Goal: Task Accomplishment & Management: Complete application form

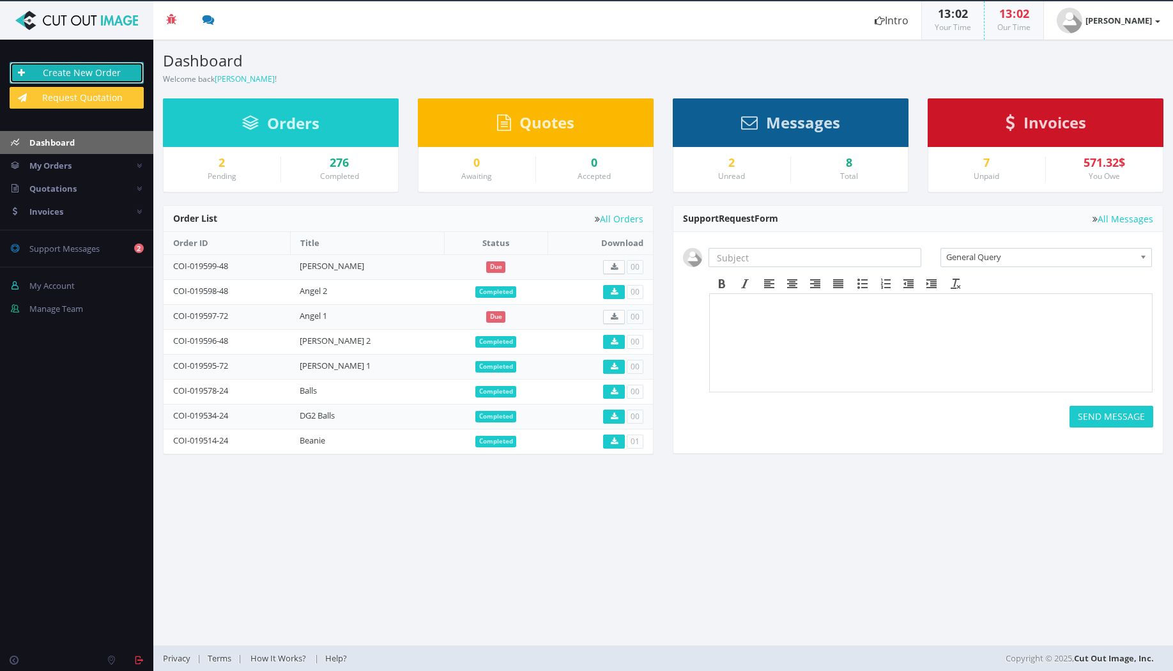
click at [86, 72] on link "Create New Order" at bounding box center [77, 73] width 134 height 22
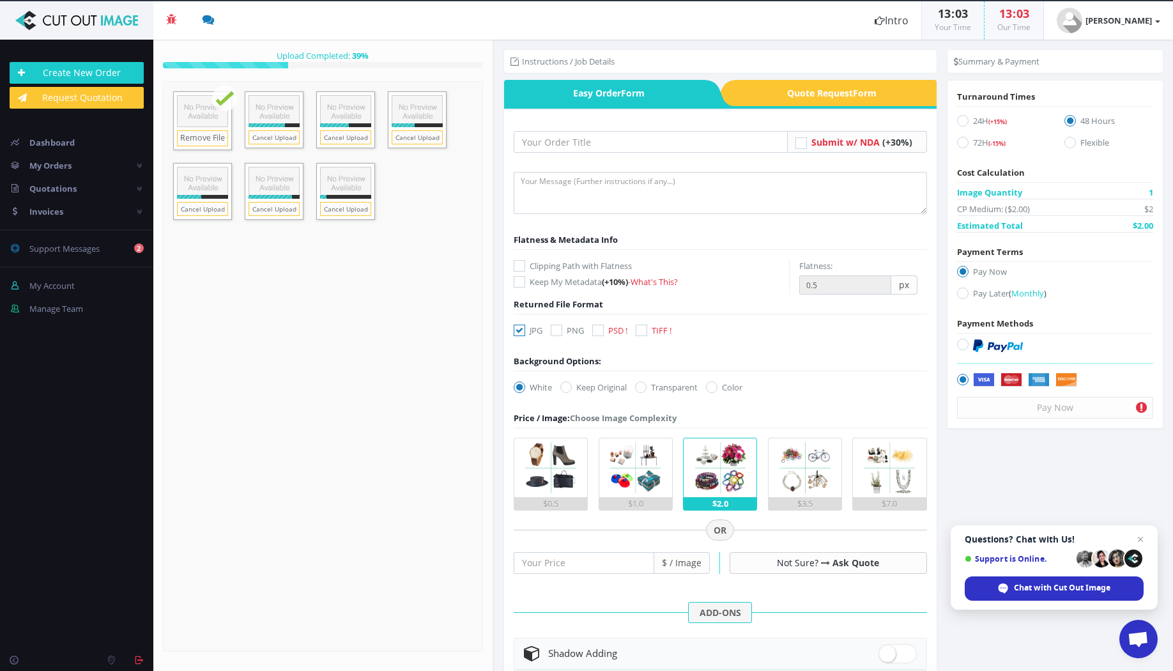
click at [594, 329] on icon at bounding box center [598, 331] width 12 height 12
click at [596, 329] on input "PSD !" at bounding box center [600, 331] width 8 height 8
checkbox input "true"
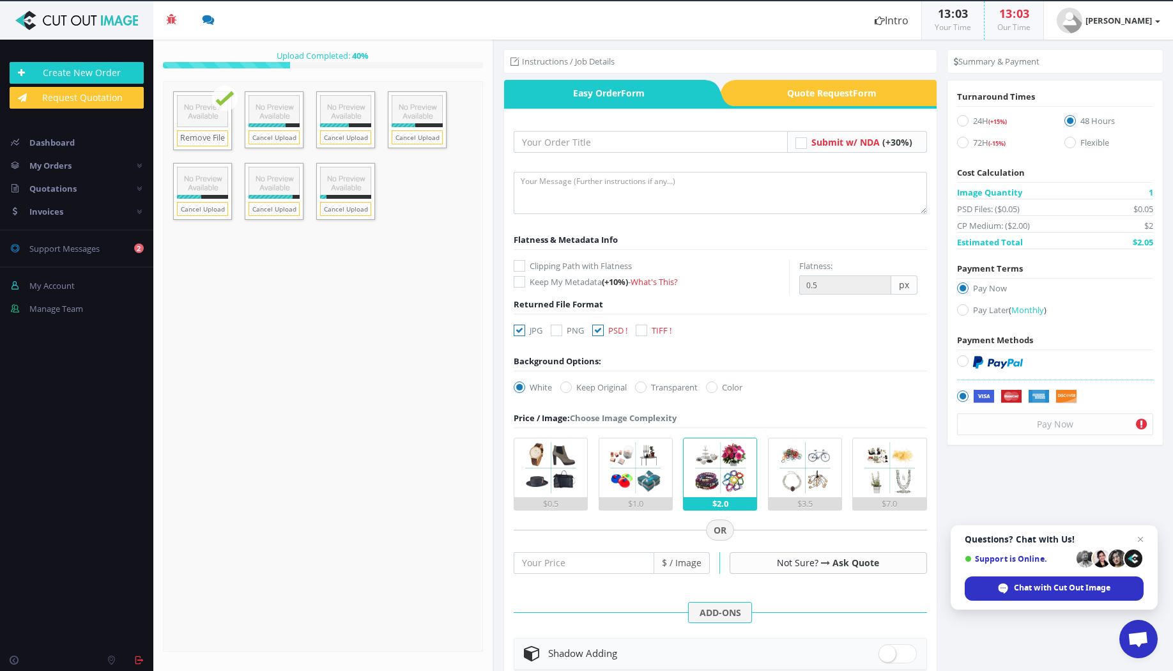
click at [523, 328] on icon at bounding box center [520, 331] width 12 height 12
click at [523, 328] on input "JPG" at bounding box center [521, 331] width 8 height 8
checkbox input "false"
click at [550, 203] on textarea at bounding box center [721, 193] width 414 height 42
type textarea "Please provide dropbox link"
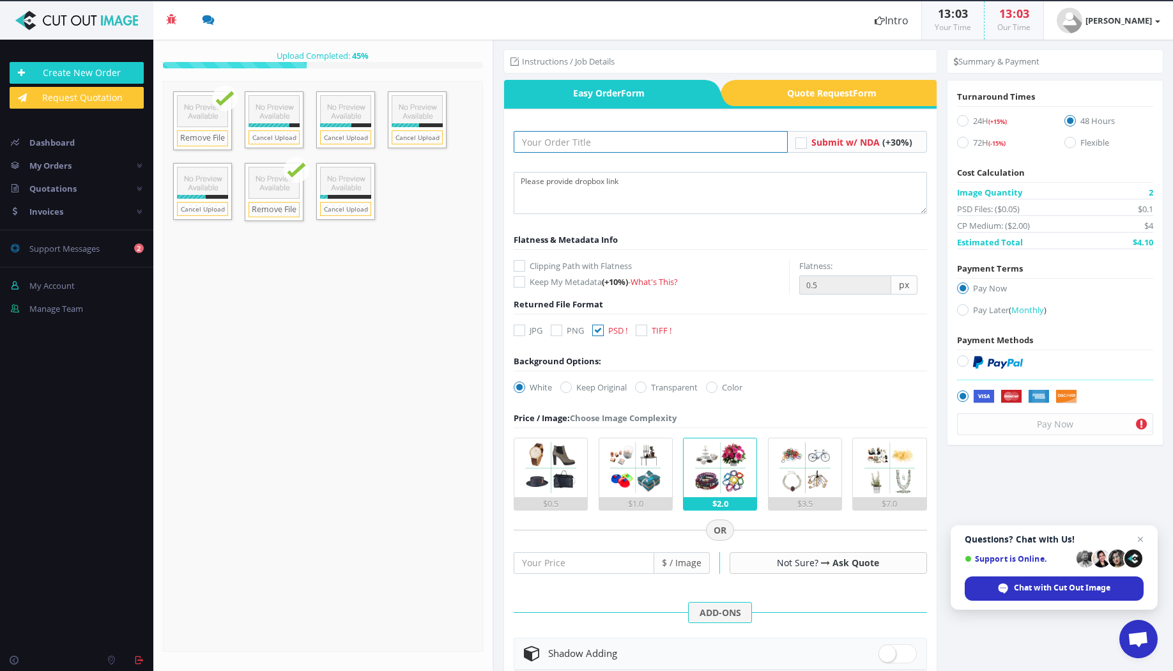
click at [592, 150] on input "text" at bounding box center [651, 142] width 274 height 22
type input "Embroidery"
click at [962, 310] on icon at bounding box center [963, 310] width 12 height 12
click at [962, 310] on input "Pay Later ( Monthly )" at bounding box center [965, 310] width 8 height 8
radio input "true"
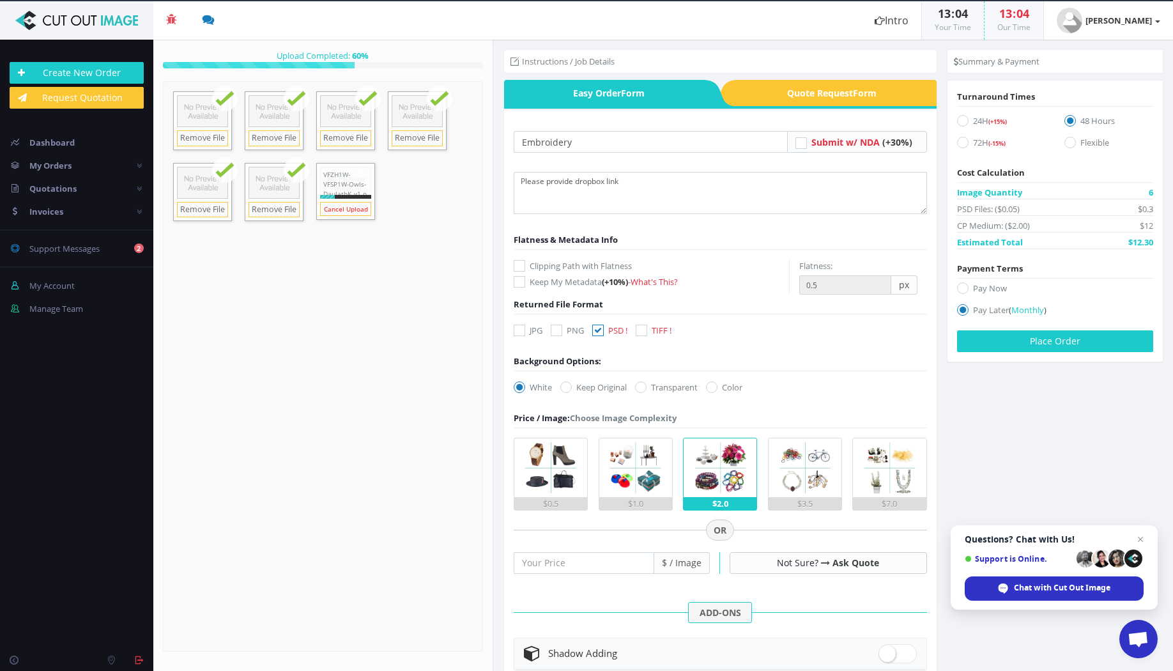
click at [336, 206] on link "Cancel Upload" at bounding box center [345, 209] width 51 height 14
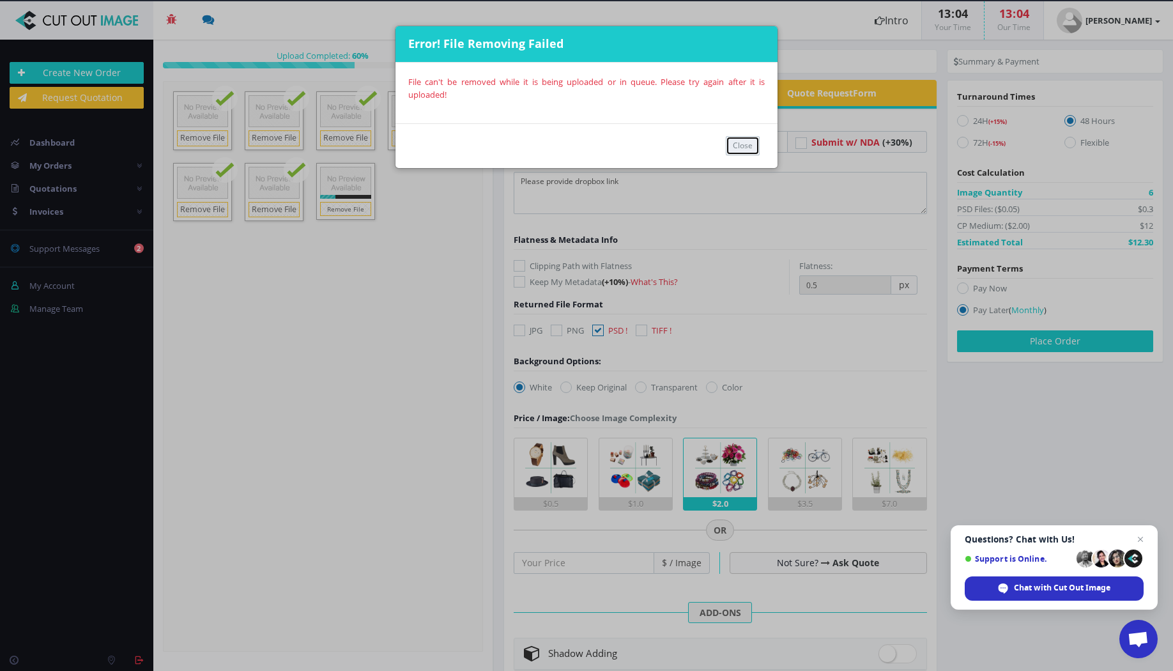
click at [753, 142] on button "Close" at bounding box center [743, 145] width 34 height 19
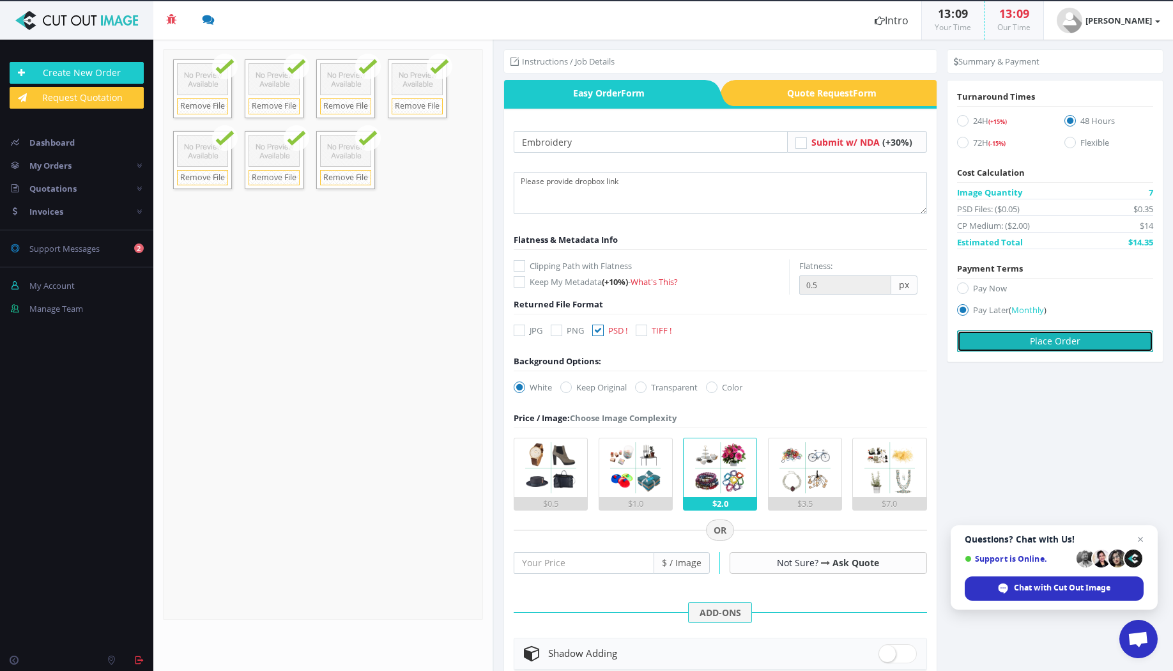
click at [1041, 341] on button "Place Order" at bounding box center [1055, 341] width 196 height 22
